Goal: Information Seeking & Learning: Find contact information

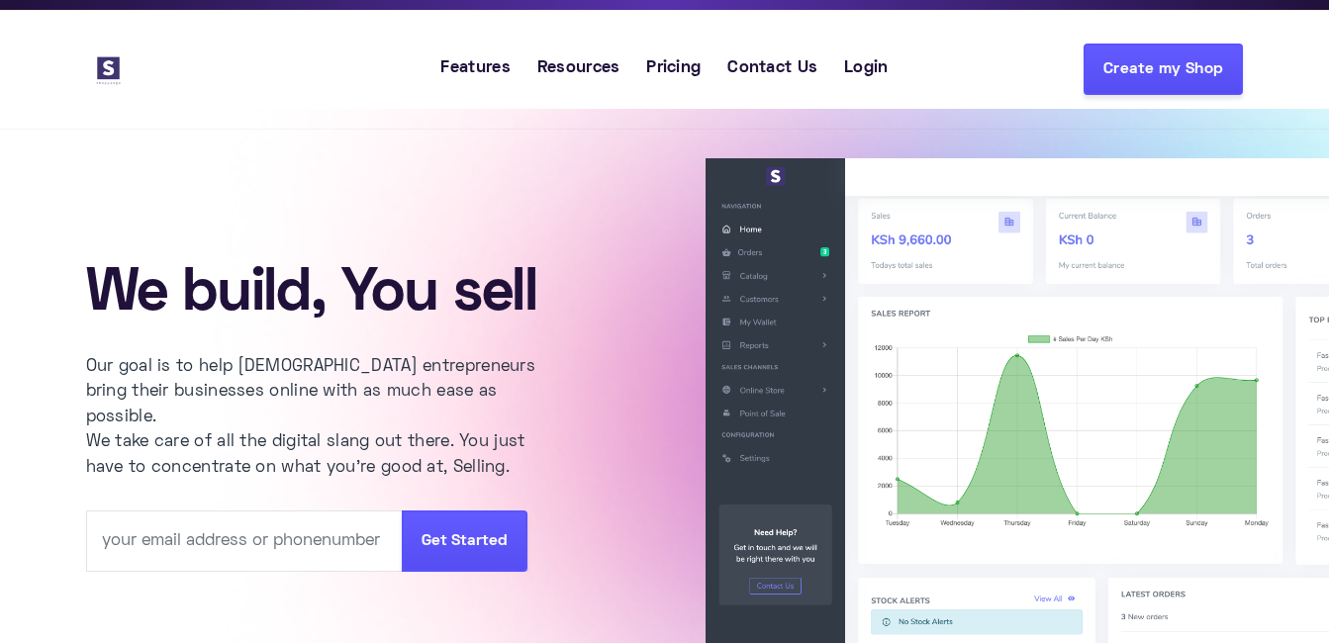
click at [781, 54] on li "Contact Us" at bounding box center [773, 69] width 117 height 65
click at [771, 69] on span "Contact Us" at bounding box center [772, 69] width 90 height 26
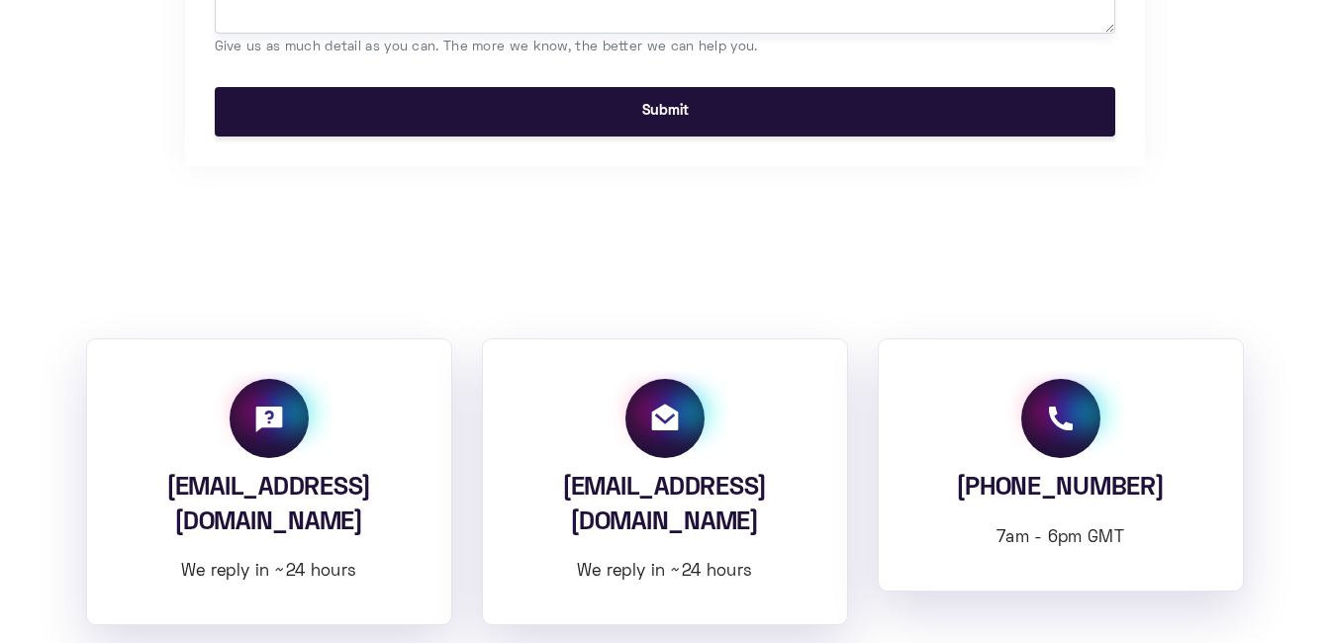
scroll to position [1379, 0]
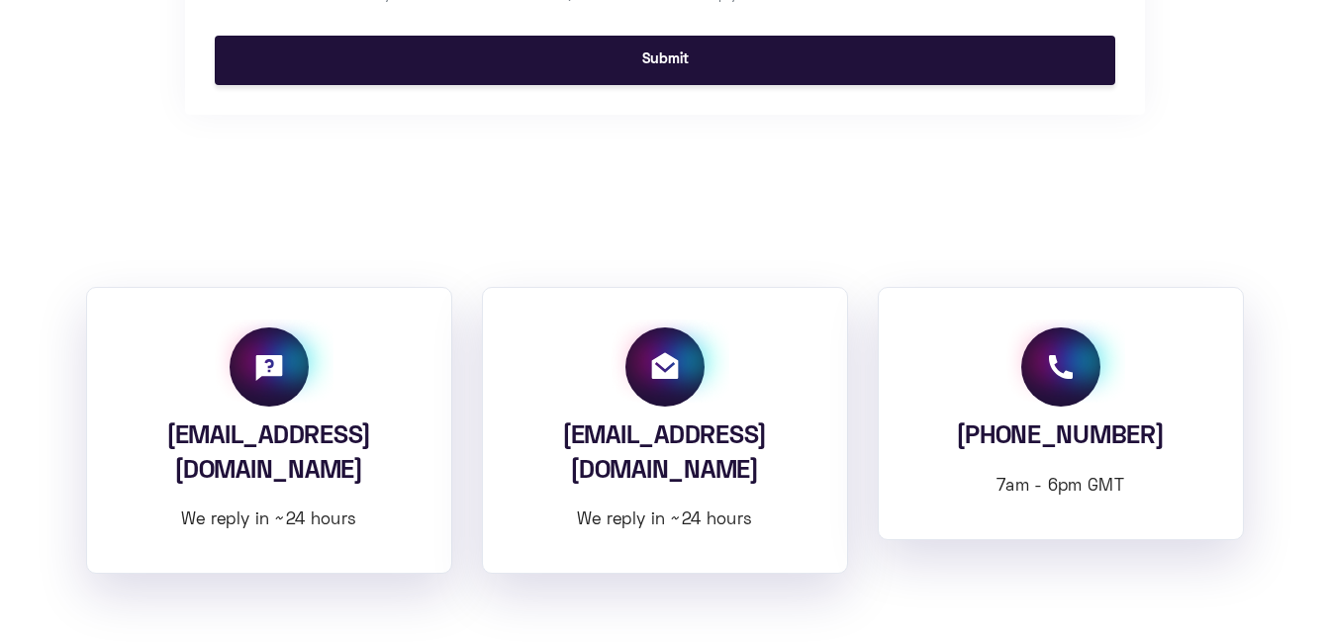
click at [513, 440] on div "hello@shopyangu.com We reply in ~24 hours" at bounding box center [665, 430] width 366 height 287
drag, startPoint x: 530, startPoint y: 435, endPoint x: 791, endPoint y: 419, distance: 260.8
click at [791, 419] on div "hello@shopyangu.com We reply in ~24 hours" at bounding box center [665, 430] width 366 height 287
copy h4 "hello@shopyangu.com"
click at [111, 441] on div "support@shopyangu.com We reply in ~24 hours" at bounding box center [269, 430] width 366 height 287
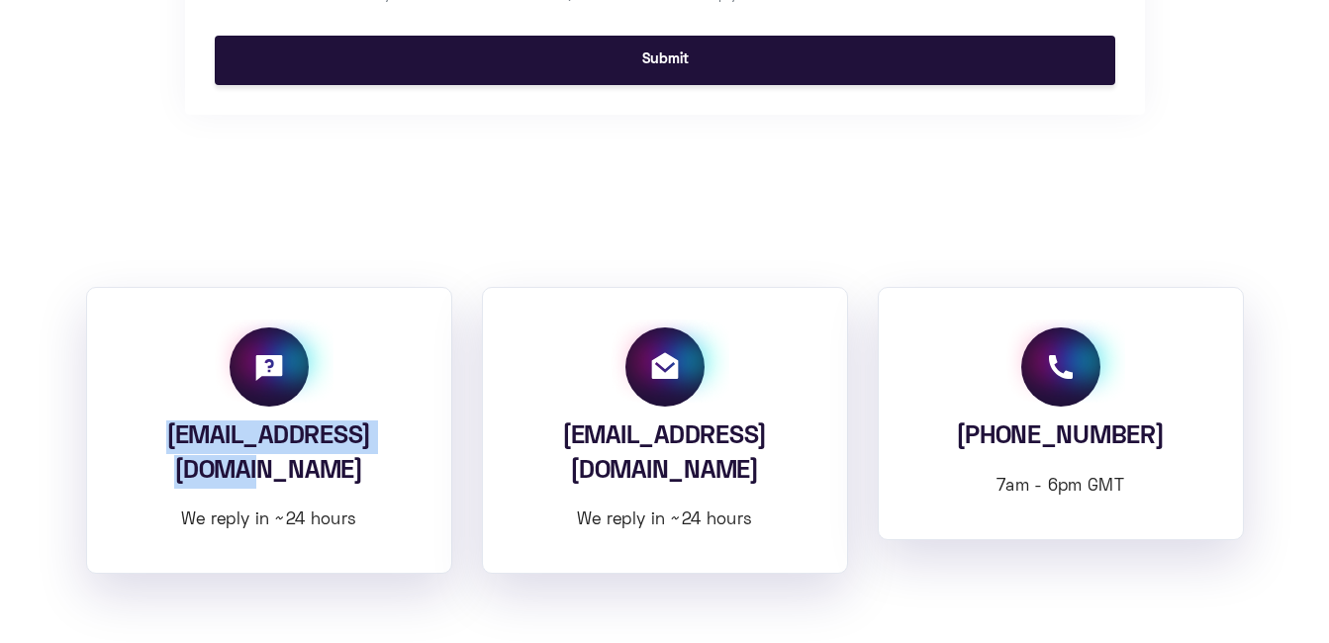
drag, startPoint x: 120, startPoint y: 437, endPoint x: 446, endPoint y: 443, distance: 326.7
click at [446, 443] on div "support@shopyangu.com We reply in ~24 hours" at bounding box center [269, 430] width 366 height 287
copy h4 "support@shopyangu.com"
